Goal: Transaction & Acquisition: Book appointment/travel/reservation

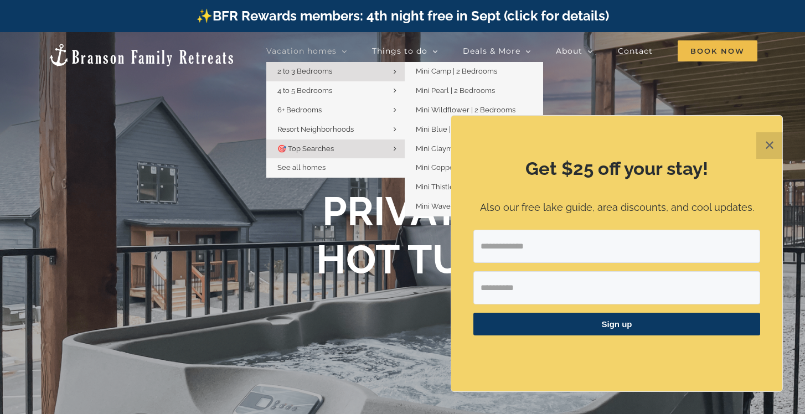
click at [309, 65] on link "2 to 3 Bedrooms" at bounding box center [335, 71] width 138 height 19
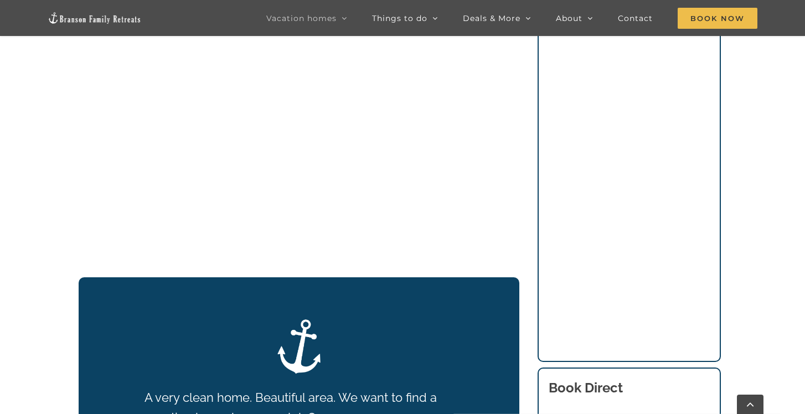
scroll to position [694, 0]
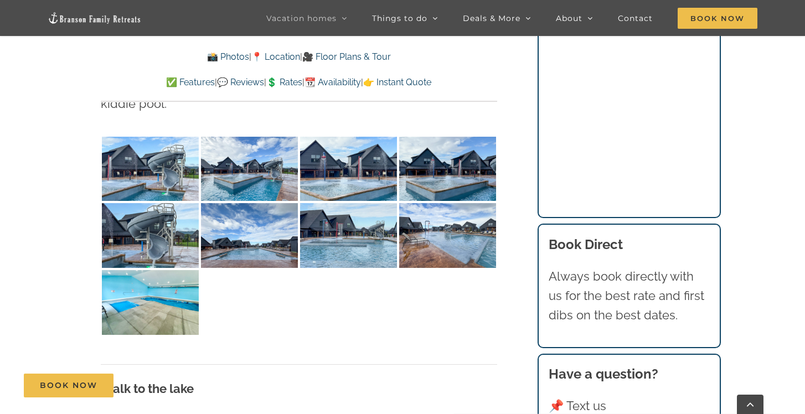
scroll to position [2598, 0]
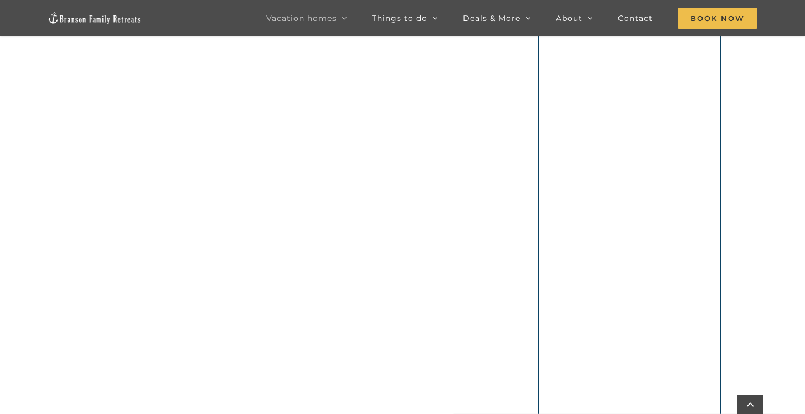
scroll to position [1108, 0]
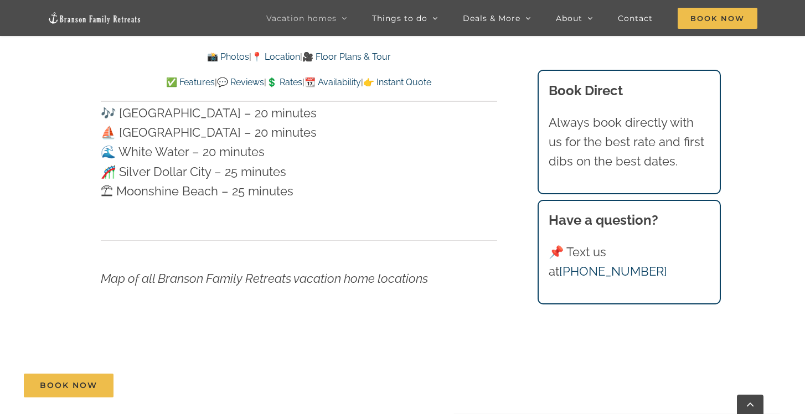
scroll to position [3014, 0]
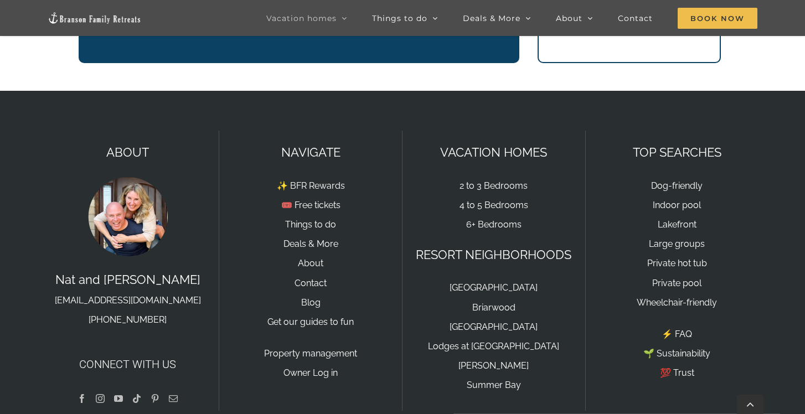
scroll to position [1694, 0]
